Goal: Information Seeking & Learning: Check status

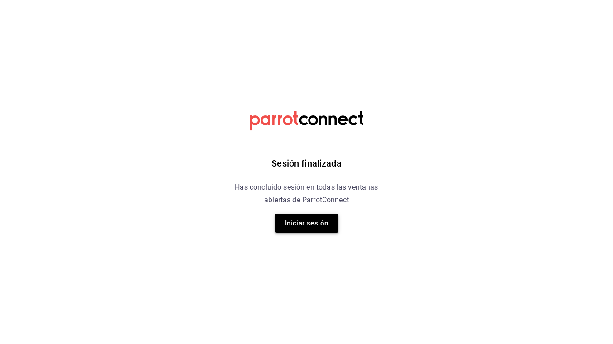
click at [300, 225] on button "Iniciar sesión" at bounding box center [306, 223] width 63 height 19
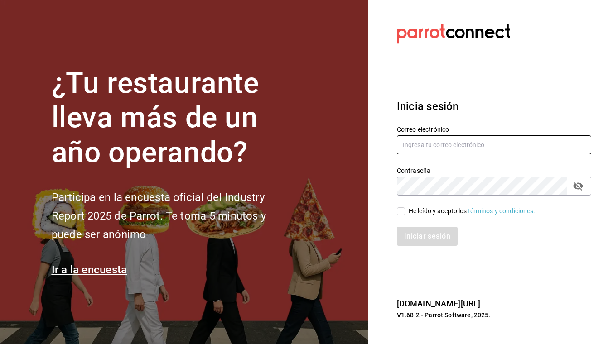
type input "[EMAIL_ADDRESS][DOMAIN_NAME]"
click at [400, 212] on input "He leído y acepto los Términos y condiciones." at bounding box center [401, 212] width 8 height 8
checkbox input "true"
click at [433, 245] on button "Iniciar sesión" at bounding box center [428, 236] width 62 height 19
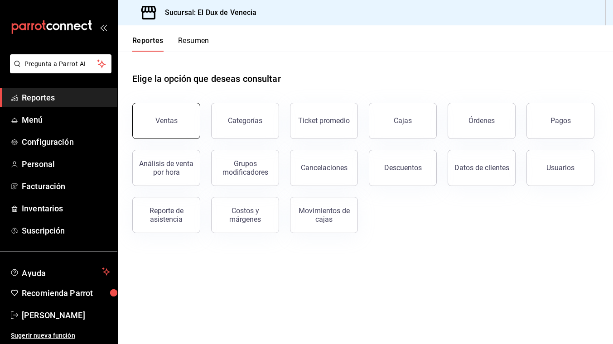
click at [176, 126] on button "Ventas" at bounding box center [166, 121] width 68 height 36
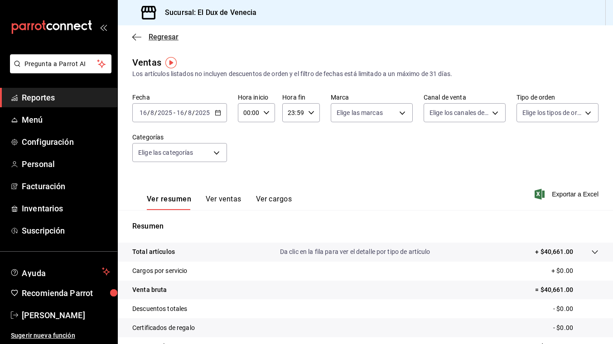
click at [164, 40] on span "Regresar" at bounding box center [164, 37] width 30 height 9
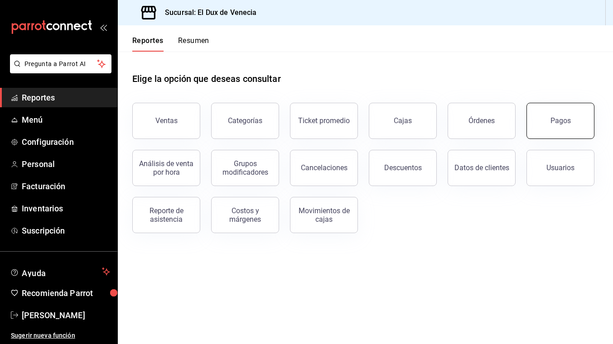
click at [547, 120] on button "Pagos" at bounding box center [561, 121] width 68 height 36
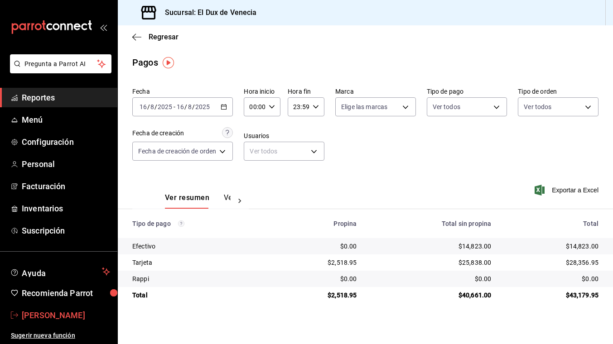
click at [48, 310] on span "Enrique Escandon" at bounding box center [66, 316] width 88 height 12
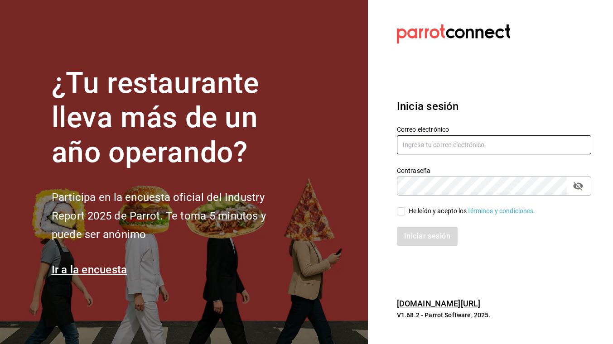
type input "eescandon@elduxdevenecia.com"
